Goal: Answer question/provide support: Share knowledge or assist other users

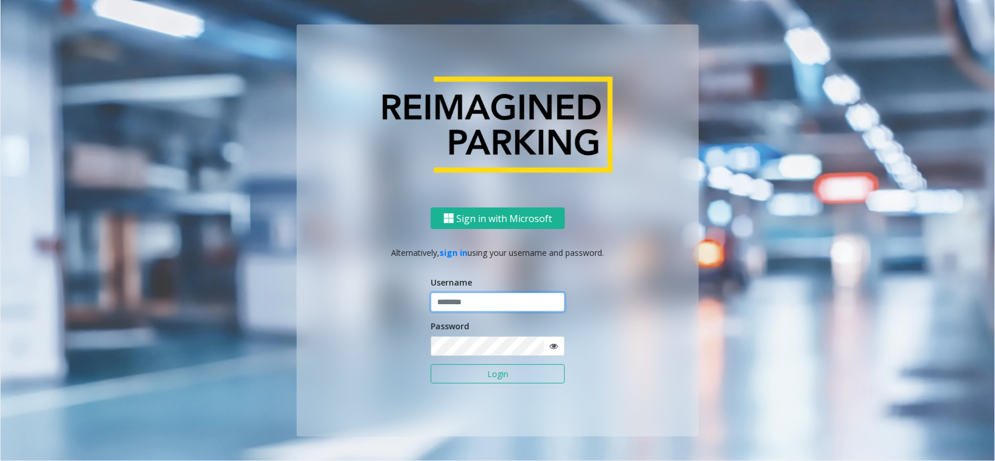
click at [466, 304] on input "text" at bounding box center [498, 303] width 134 height 20
type input "******"
click at [431, 364] on button "Login" at bounding box center [498, 374] width 134 height 20
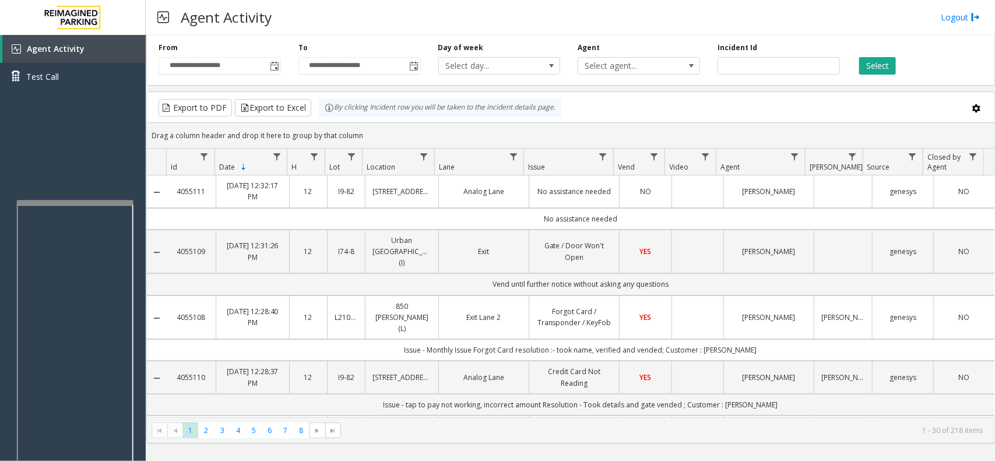
click at [71, 202] on div at bounding box center [75, 202] width 117 height 5
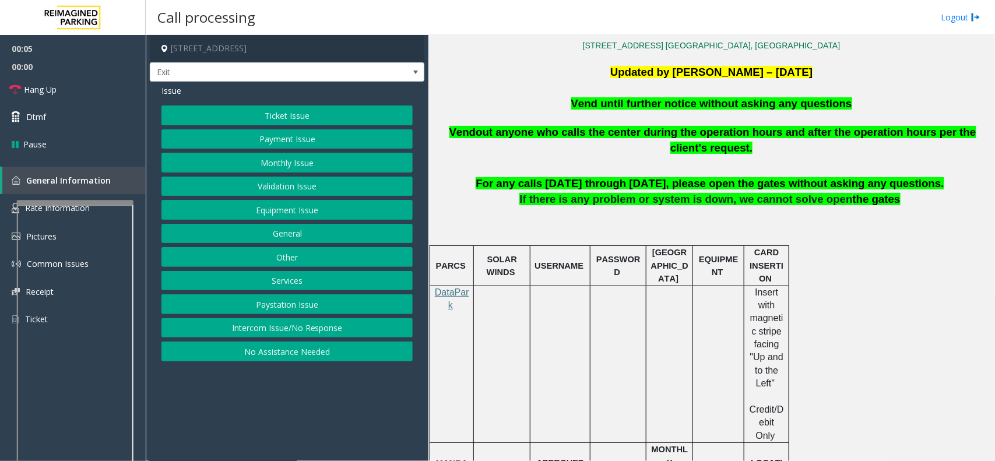
scroll to position [291, 0]
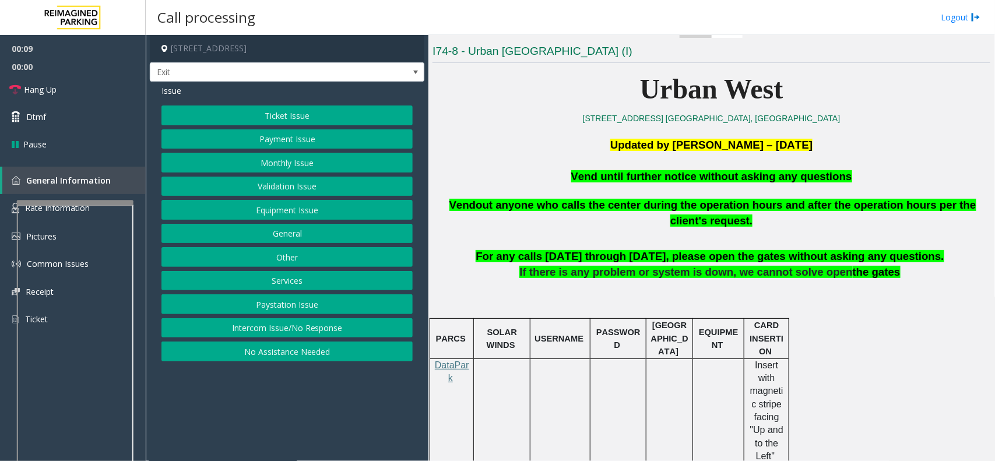
click at [303, 327] on button "Intercom Issue/No Response" at bounding box center [286, 328] width 251 height 20
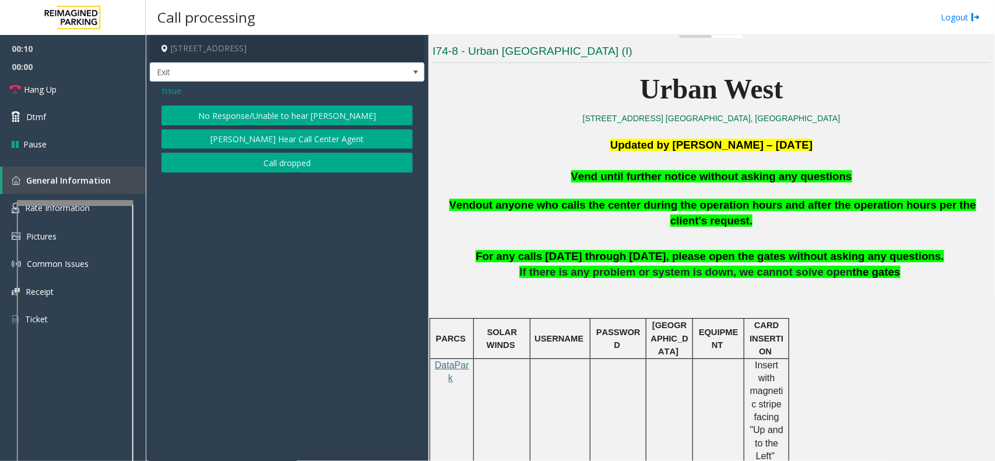
click at [176, 95] on span "Issue" at bounding box center [171, 91] width 20 height 12
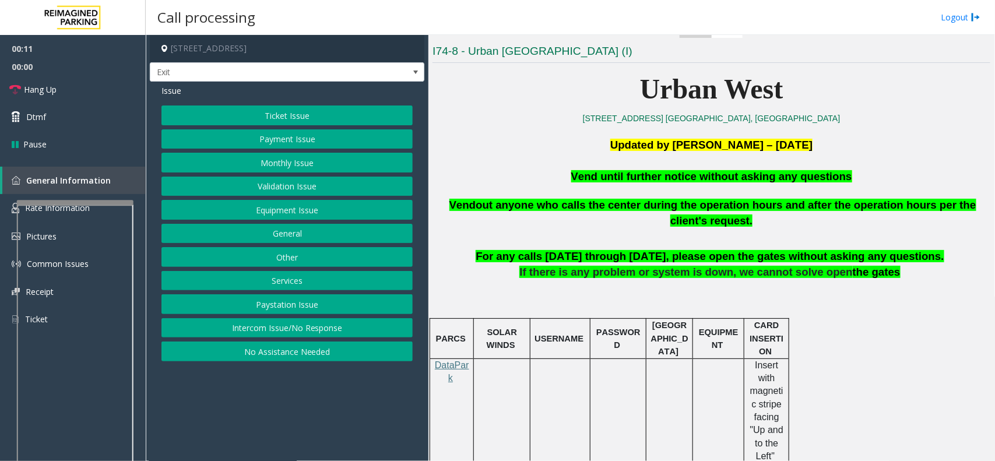
click at [254, 214] on button "Equipment Issue" at bounding box center [286, 210] width 251 height 20
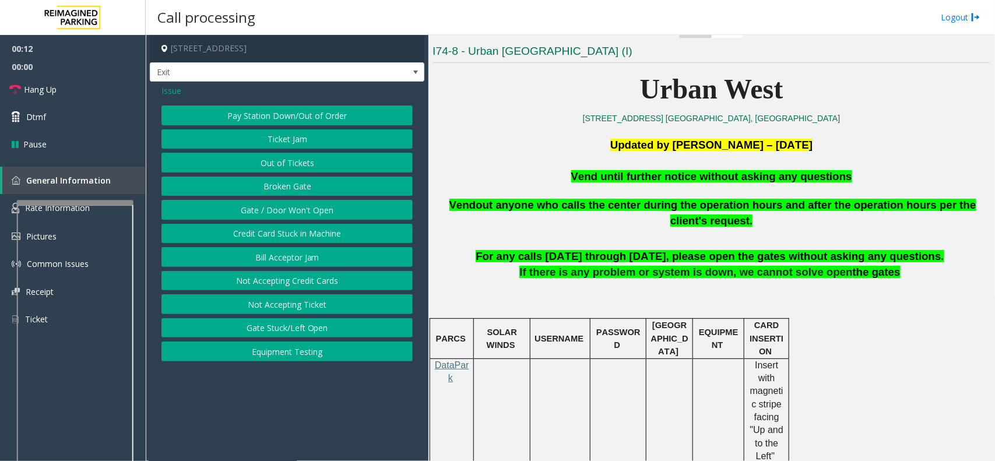
click at [263, 208] on button "Gate / Door Won't Open" at bounding box center [286, 210] width 251 height 20
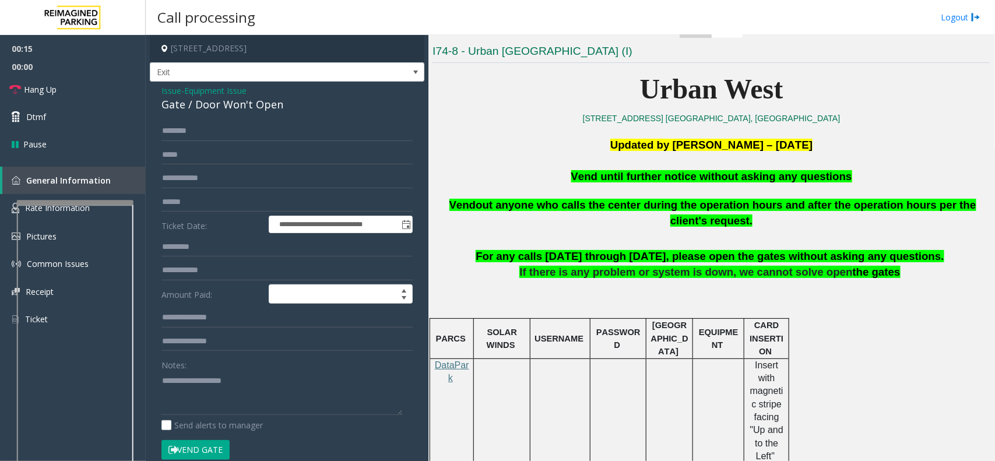
click at [215, 450] on button "Vend Gate" at bounding box center [195, 450] width 68 height 20
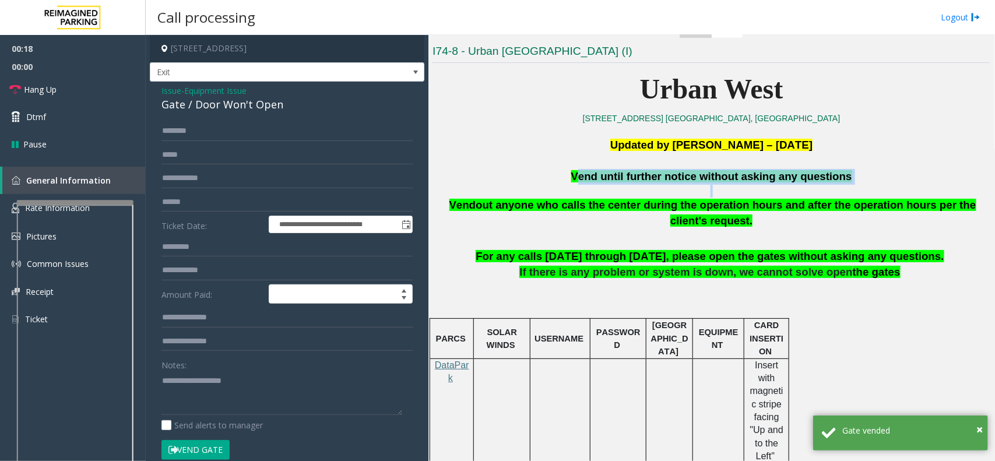
drag, startPoint x: 577, startPoint y: 177, endPoint x: 885, endPoint y: 196, distance: 308.4
click at [885, 196] on div "Urban West [STREET_ADDRESS] [GEOGRAPHIC_DATA], [GEOGRAPHIC_DATA] Updated by [PE…" at bounding box center [712, 470] width 558 height 807
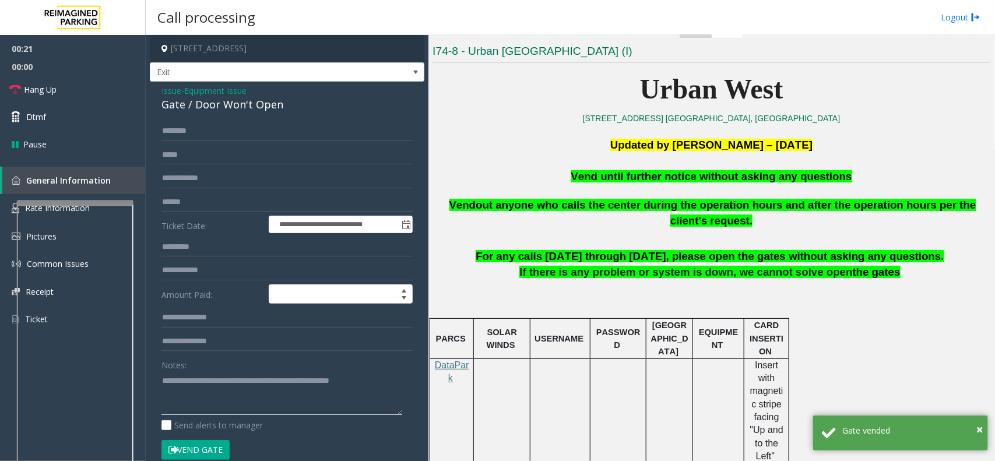
click at [349, 388] on textarea at bounding box center [281, 393] width 241 height 44
click at [374, 393] on textarea at bounding box center [281, 393] width 241 height 44
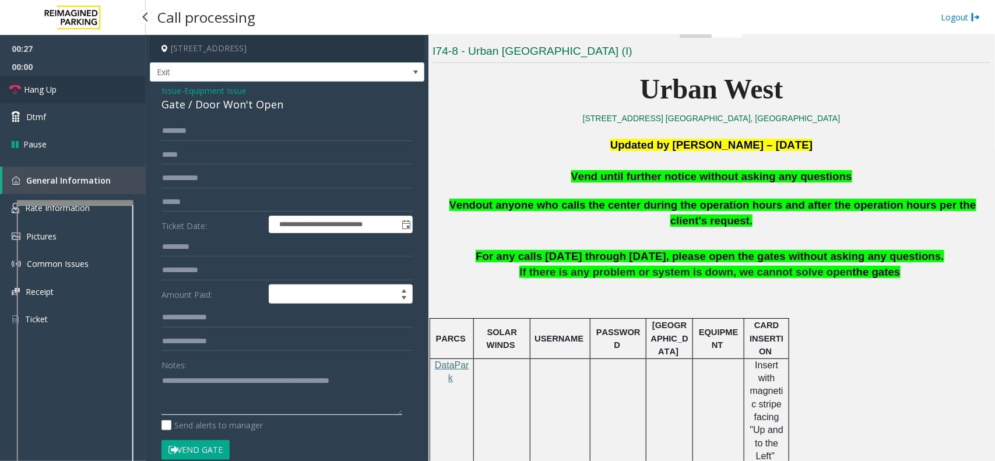
type textarea "**********"
click at [72, 83] on link "Hang Up" at bounding box center [73, 89] width 146 height 27
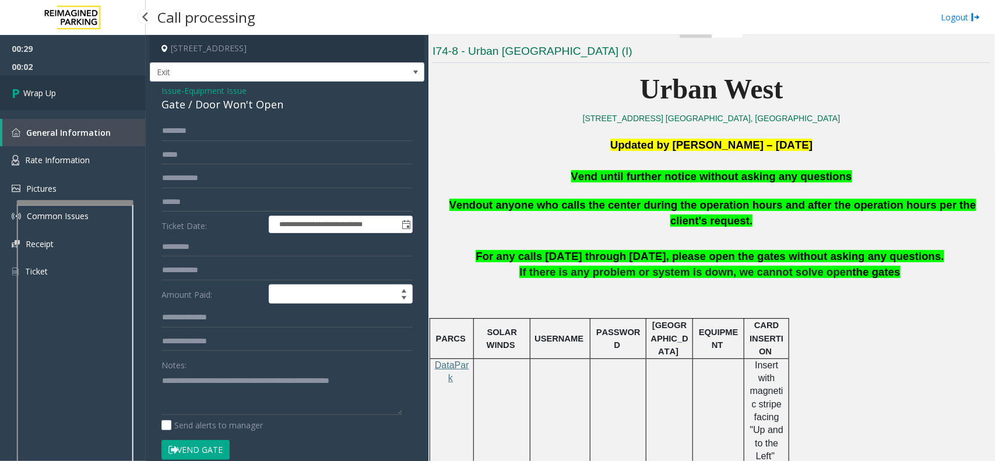
click at [70, 89] on link "Wrap Up" at bounding box center [73, 93] width 146 height 34
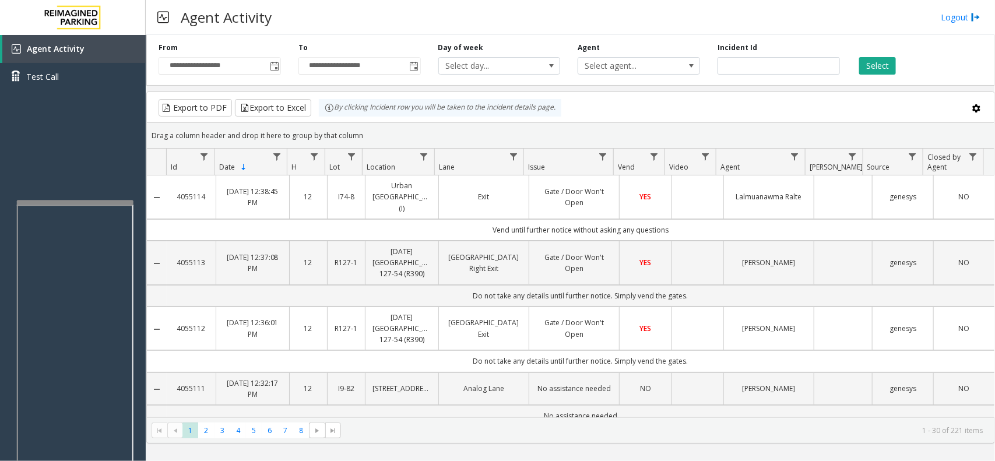
click at [674, 219] on td "Vend until further notice without asking any questions" at bounding box center [581, 230] width 828 height 22
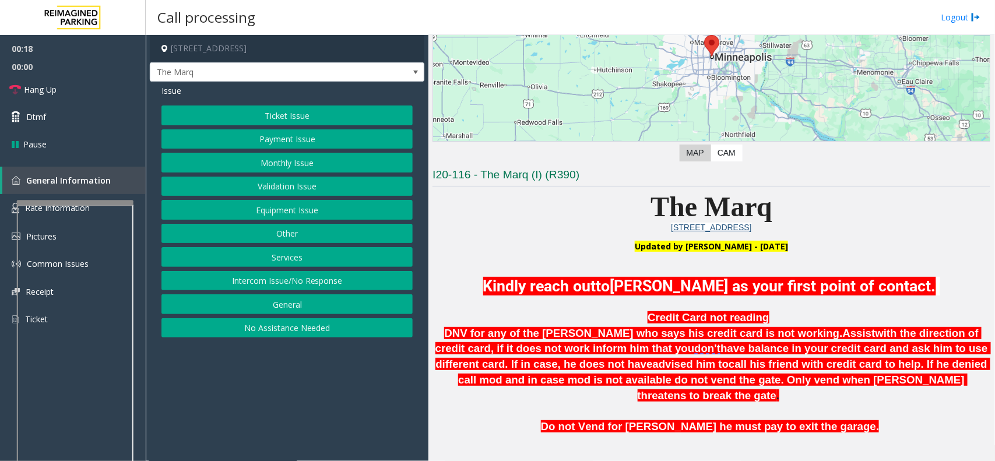
scroll to position [146, 0]
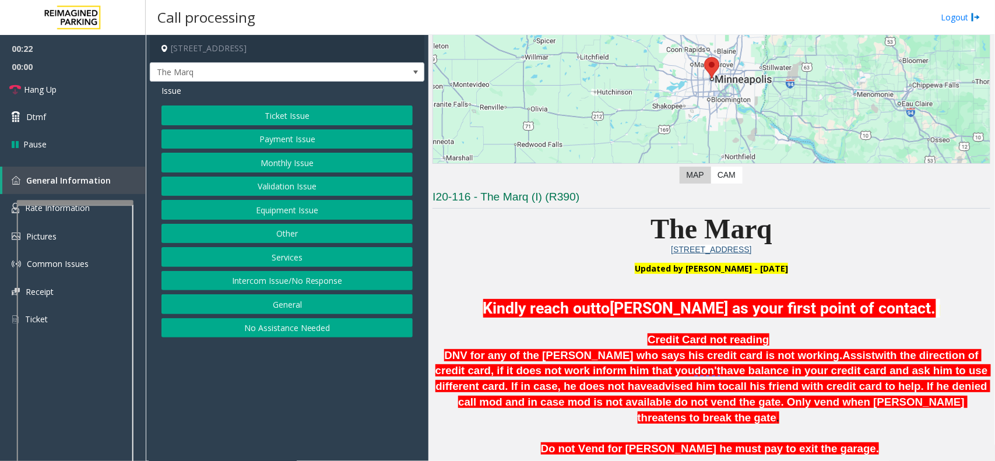
click at [875, 281] on p at bounding box center [712, 281] width 558 height 12
click at [56, 86] on span "Hang Up" at bounding box center [40, 89] width 33 height 12
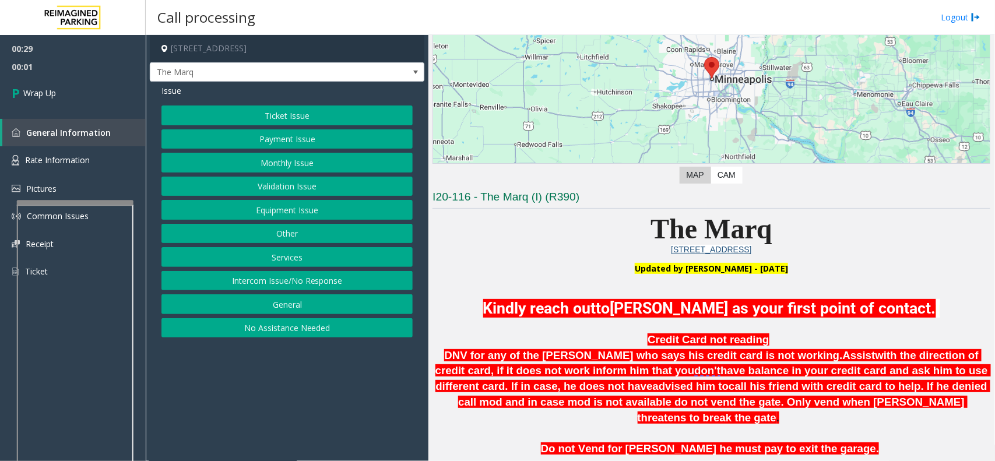
click at [273, 281] on button "Intercom Issue/No Response" at bounding box center [286, 281] width 251 height 20
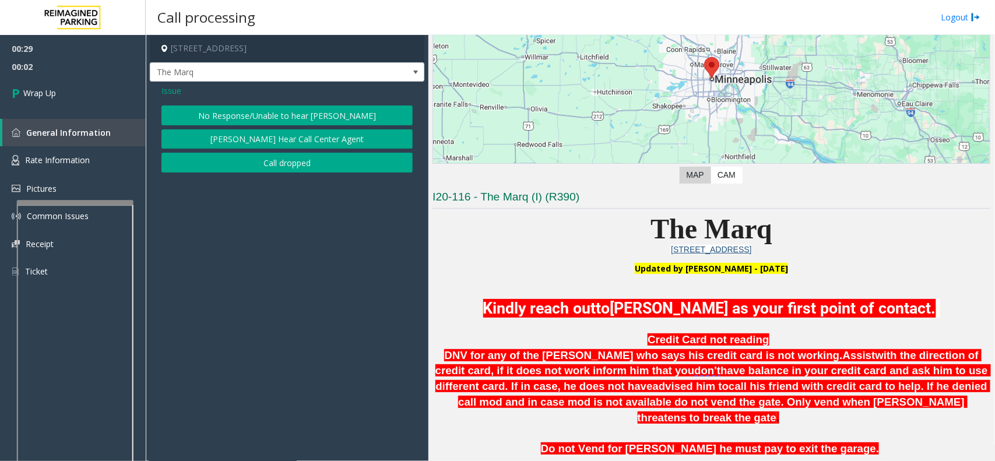
click at [279, 107] on button "No Response/Unable to hear [PERSON_NAME]" at bounding box center [286, 116] width 251 height 20
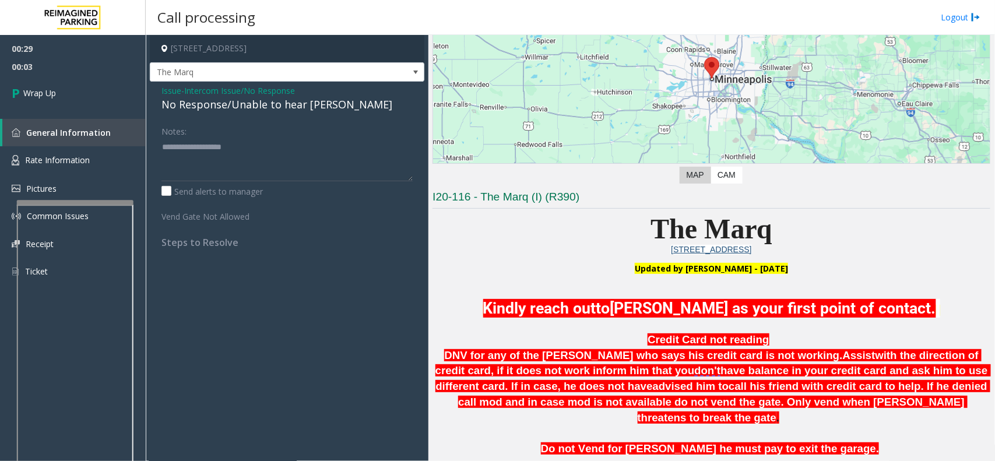
click at [236, 107] on div "No Response/Unable to hear [PERSON_NAME]" at bounding box center [286, 105] width 251 height 16
click at [237, 106] on div "No Response/Unable to hear [PERSON_NAME]" at bounding box center [286, 105] width 251 height 16
type textarea "**********"
click at [104, 103] on link "Wrap Up" at bounding box center [73, 93] width 146 height 34
